Goal: Task Accomplishment & Management: Manage account settings

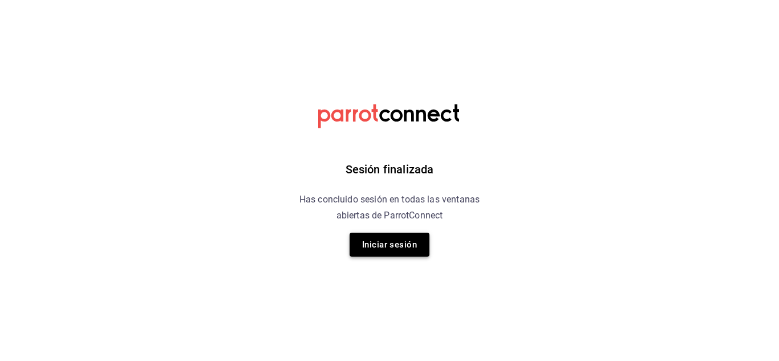
click at [399, 256] on button "Iniciar sesión" at bounding box center [390, 245] width 80 height 24
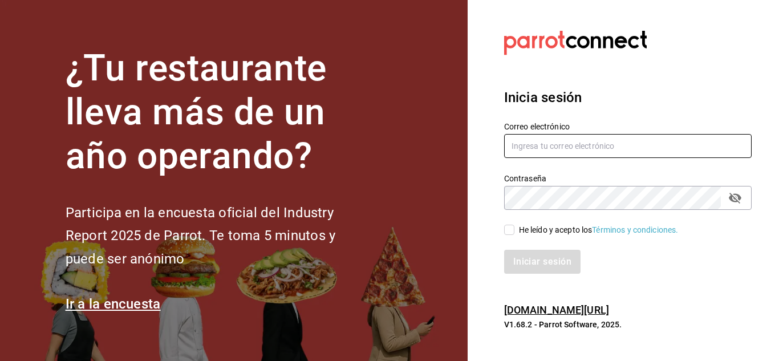
type input "[PERSON_NAME][EMAIL_ADDRESS][PERSON_NAME][DOMAIN_NAME]"
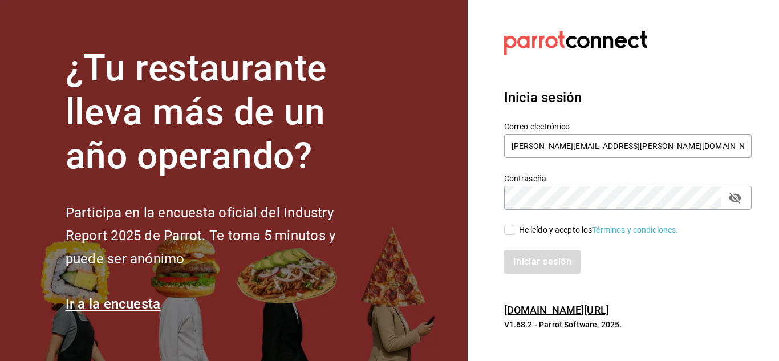
click at [509, 229] on input "He leído y acepto los Términos y condiciones." at bounding box center [509, 230] width 10 height 10
checkbox input "true"
click at [516, 258] on button "Iniciar sesión" at bounding box center [543, 262] width 78 height 24
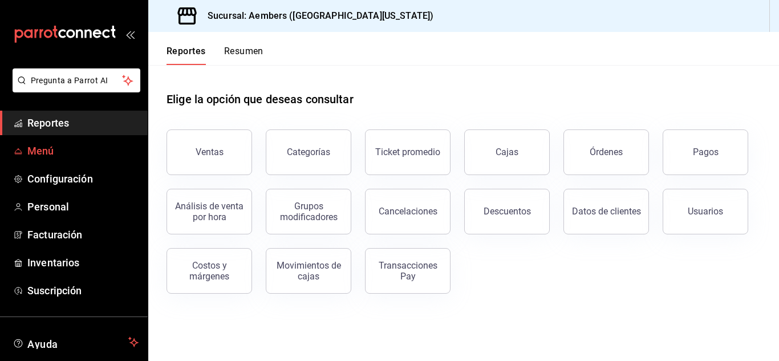
click at [60, 159] on link "Menú" at bounding box center [74, 151] width 148 height 25
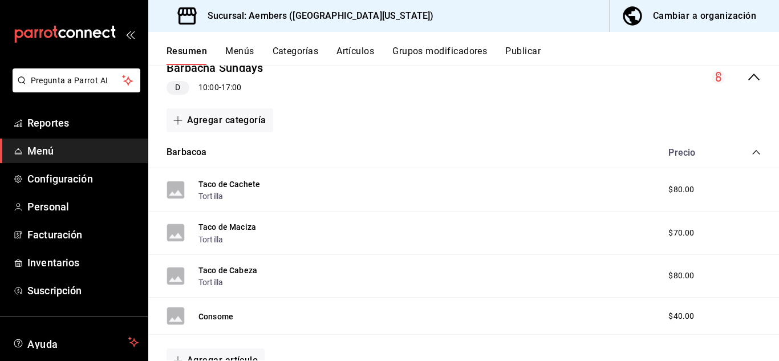
scroll to position [122, 0]
click at [245, 186] on button "Taco de Cachete" at bounding box center [230, 184] width 62 height 11
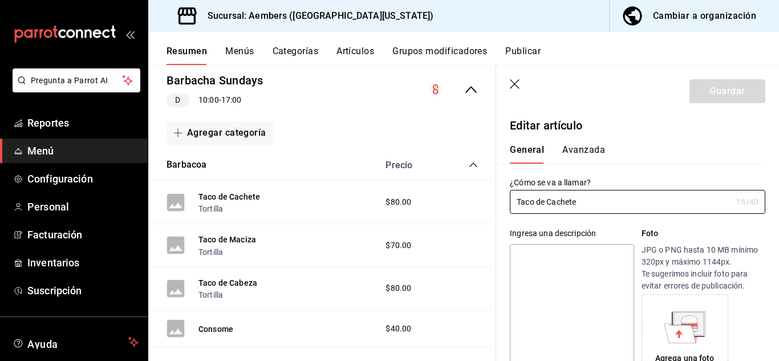
type input "$80.00"
drag, startPoint x: 584, startPoint y: 207, endPoint x: 549, endPoint y: 203, distance: 35.0
click at [549, 203] on input "Taco de Cachete" at bounding box center [621, 202] width 222 height 23
type input "Taco de Lengua"
click at [719, 92] on button "Guardar" at bounding box center [728, 91] width 76 height 24
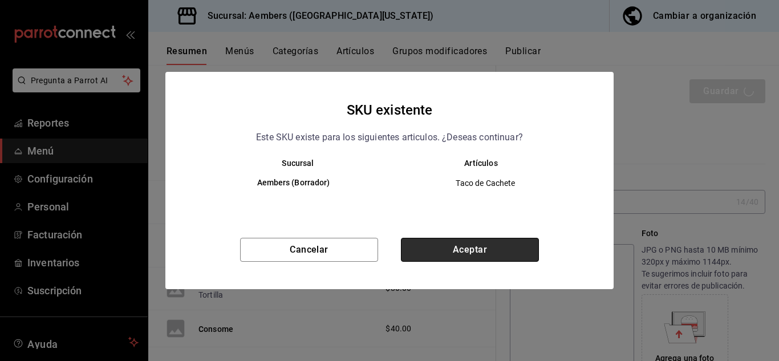
click at [450, 248] on button "Aceptar" at bounding box center [470, 250] width 138 height 24
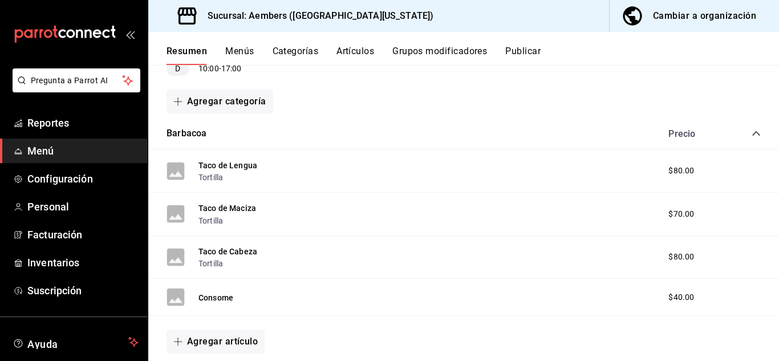
scroll to position [142, 0]
click at [244, 208] on button "Taco de Maciza" at bounding box center [228, 206] width 58 height 11
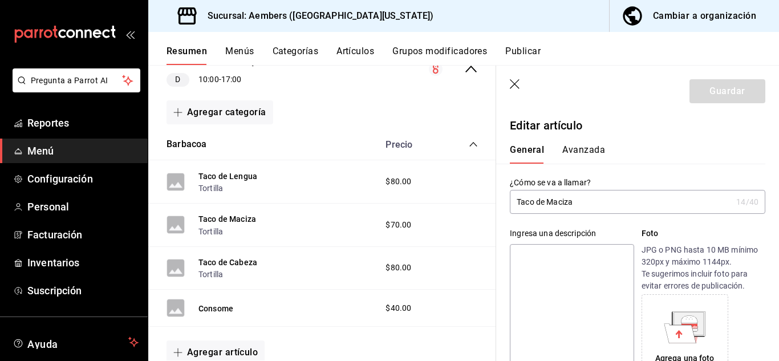
drag, startPoint x: 580, startPoint y: 203, endPoint x: 549, endPoint y: 202, distance: 30.3
click at [549, 202] on input "Taco de Maciza" at bounding box center [621, 202] width 222 height 23
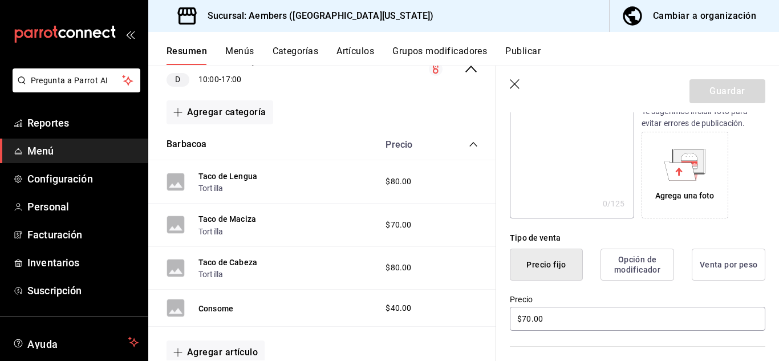
scroll to position [163, 0]
click at [527, 319] on input "$70.00" at bounding box center [638, 318] width 256 height 24
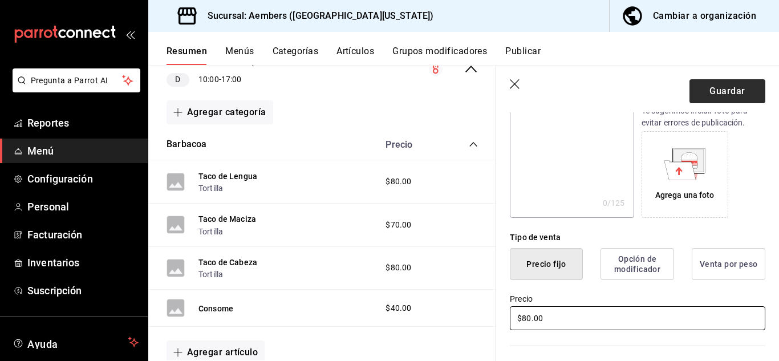
type input "$80.00"
click at [715, 89] on button "Guardar" at bounding box center [728, 91] width 76 height 24
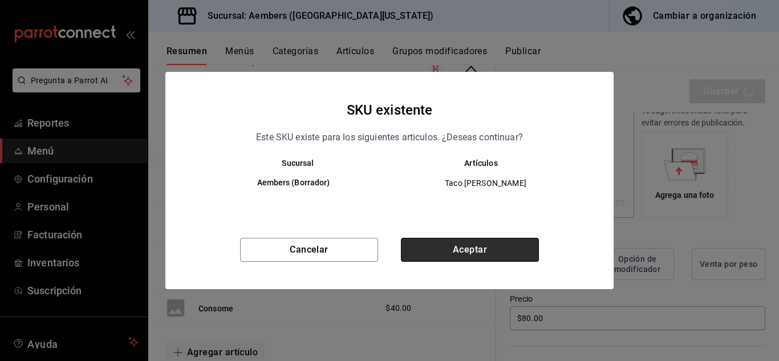
click at [454, 250] on button "Aceptar" at bounding box center [470, 250] width 138 height 24
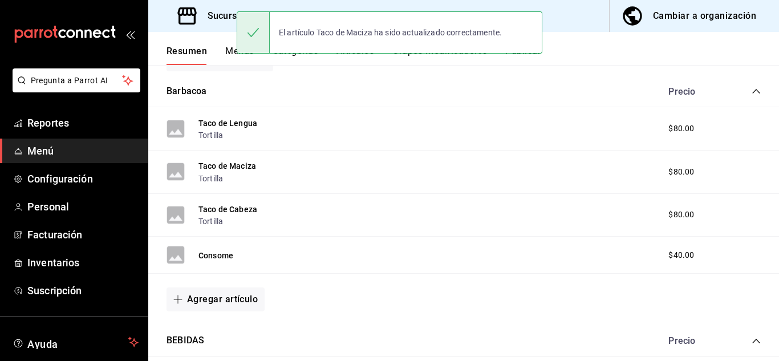
scroll to position [200, 0]
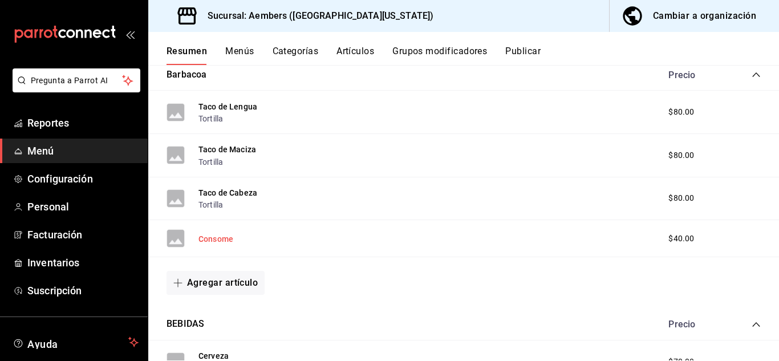
click at [220, 241] on button "Consome" at bounding box center [216, 238] width 35 height 11
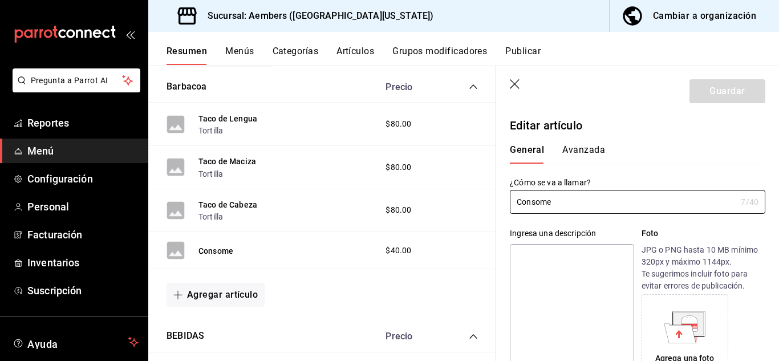
type input "$40.00"
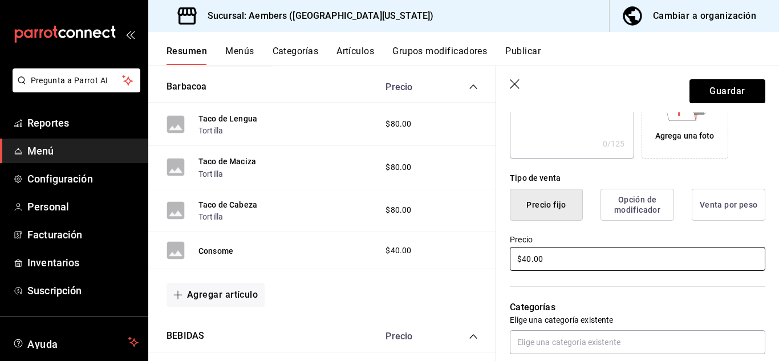
scroll to position [223, 0]
type input "Consome con Carne"
click at [525, 261] on input "$40.00" at bounding box center [638, 258] width 256 height 24
type input "$100.00"
click at [718, 92] on button "Guardar" at bounding box center [728, 91] width 76 height 24
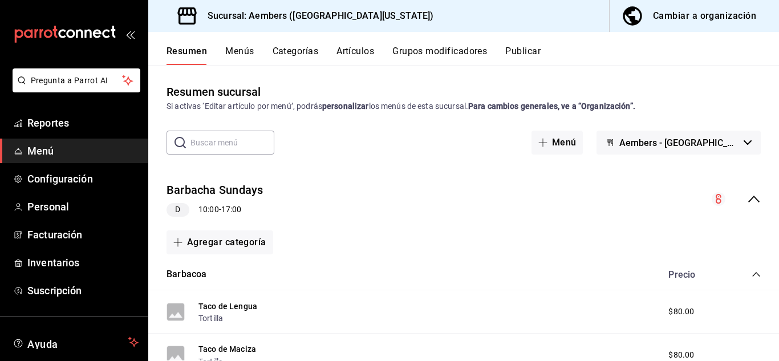
click at [52, 151] on span "Menú" at bounding box center [82, 150] width 111 height 15
